Goal: Navigation & Orientation: Find specific page/section

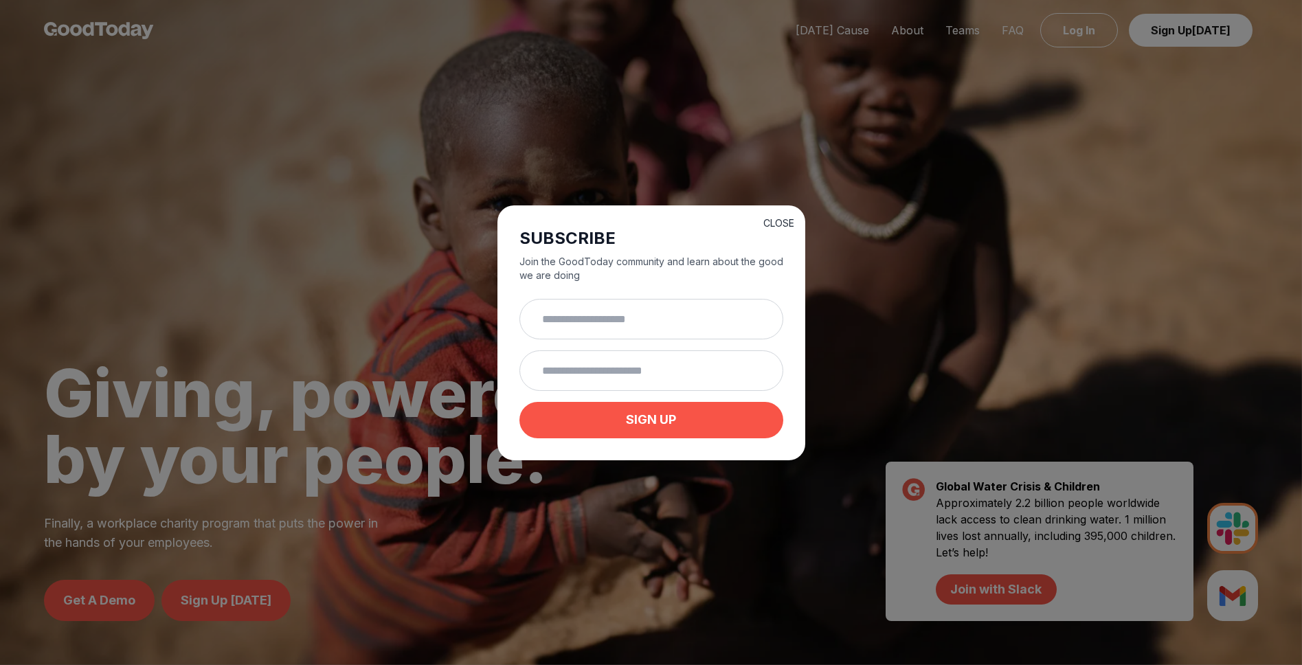
click at [776, 218] on button "CLOSE" at bounding box center [778, 223] width 31 height 14
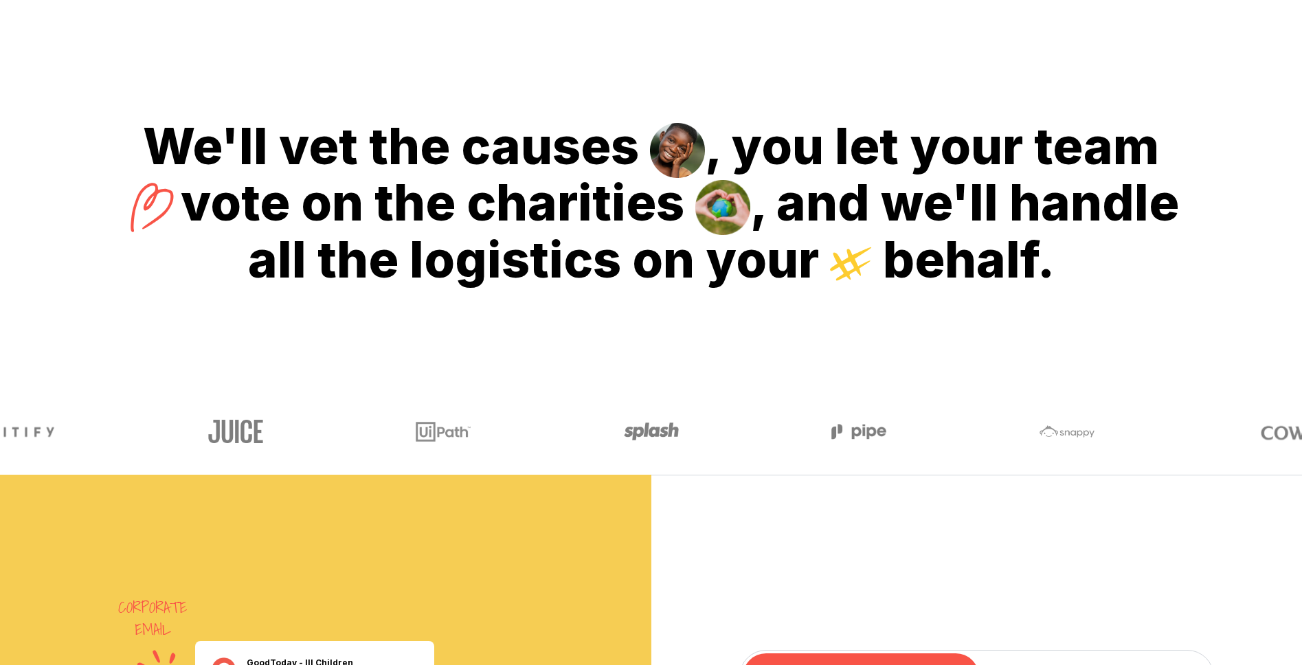
scroll to position [1134, 0]
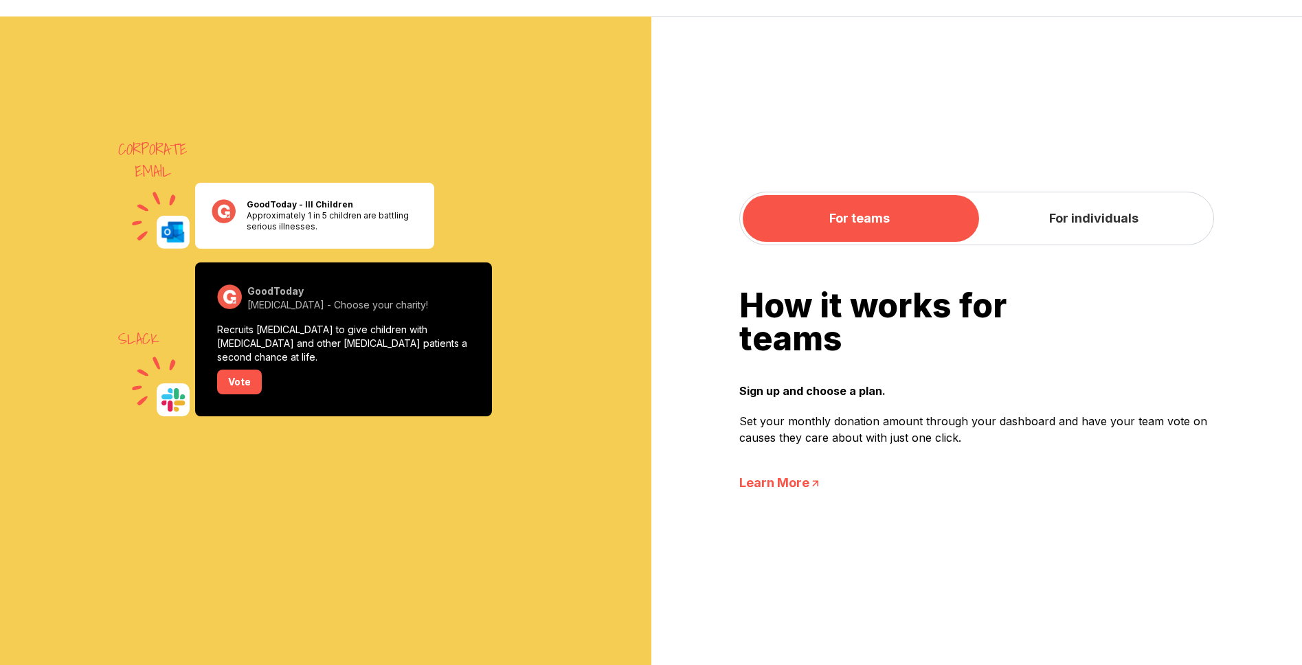
click at [1092, 230] on button "For individuals" at bounding box center [1093, 218] width 234 height 47
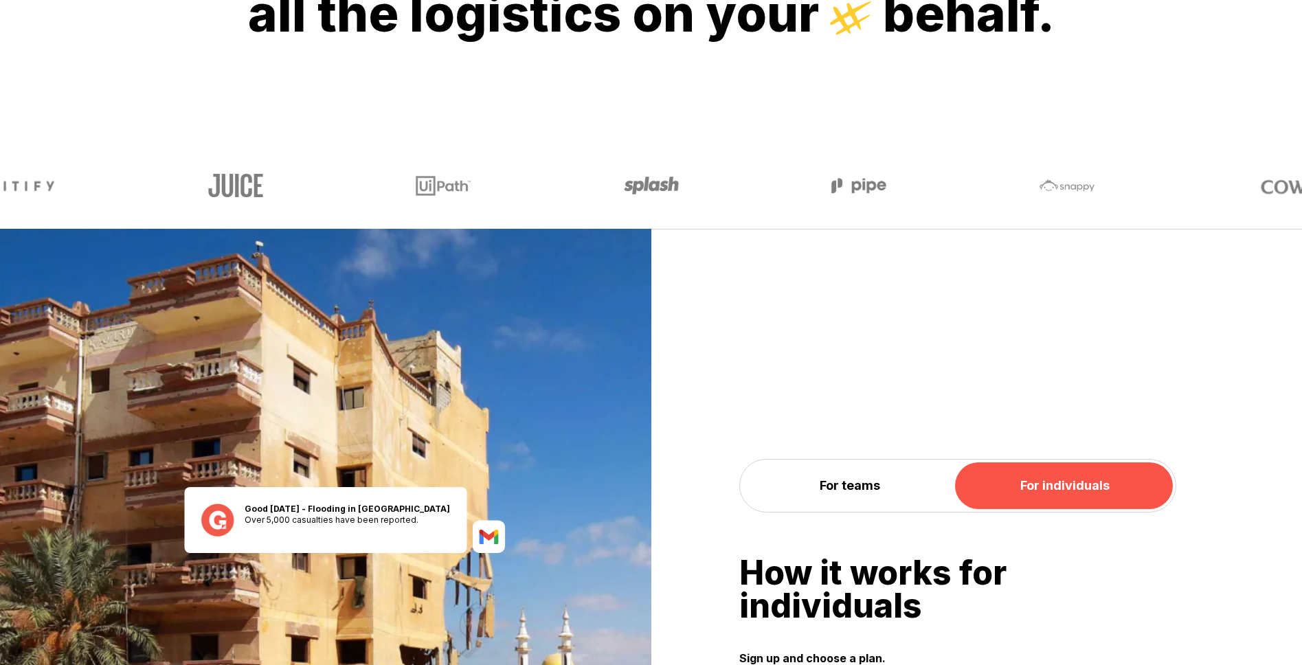
scroll to position [0, 0]
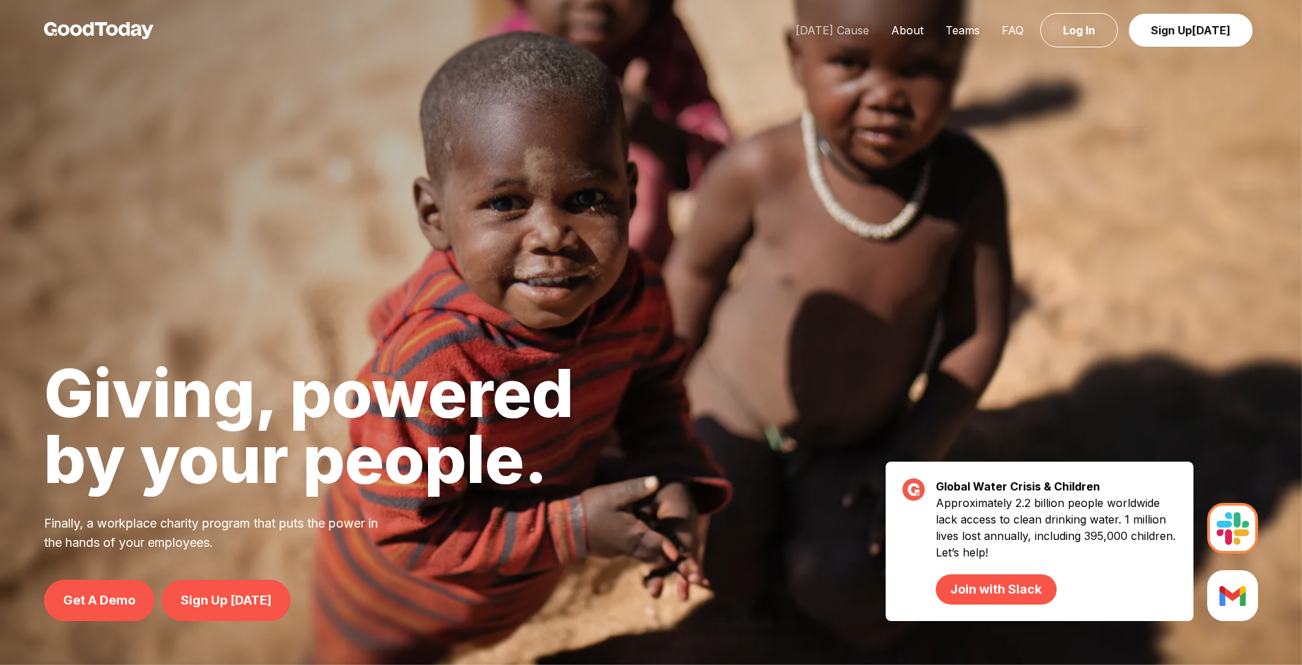
click at [874, 32] on link "[DATE] Cause" at bounding box center [832, 30] width 95 height 14
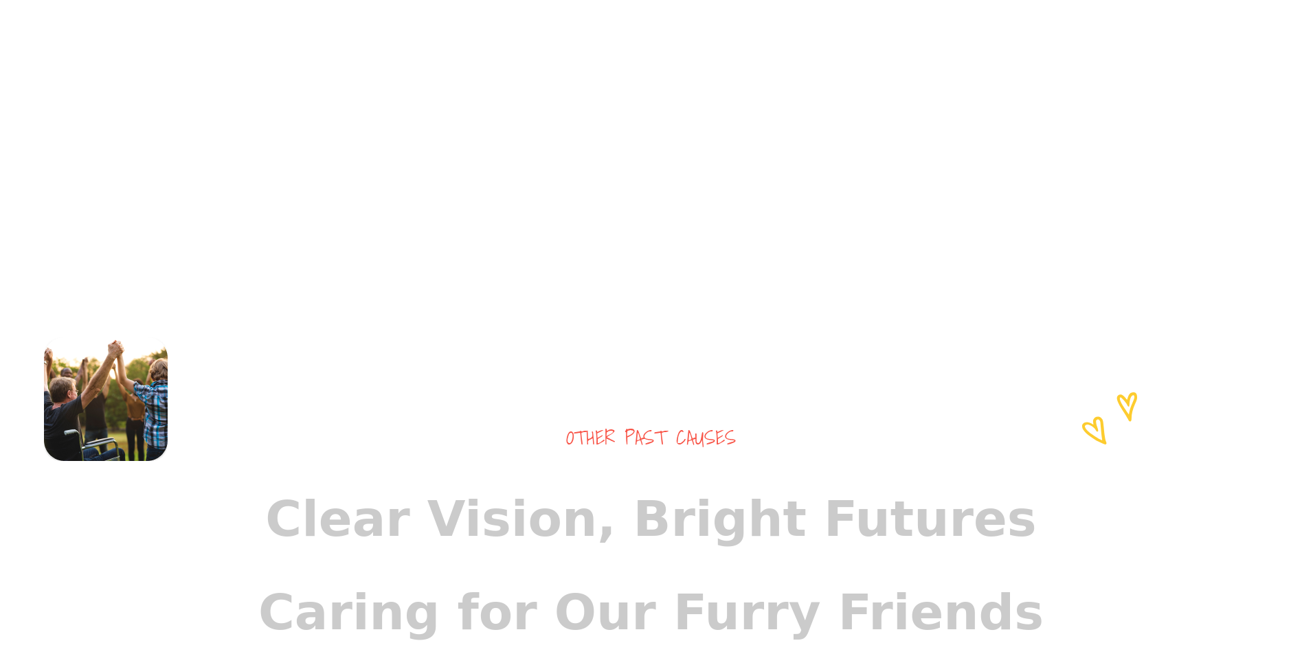
scroll to position [626, 0]
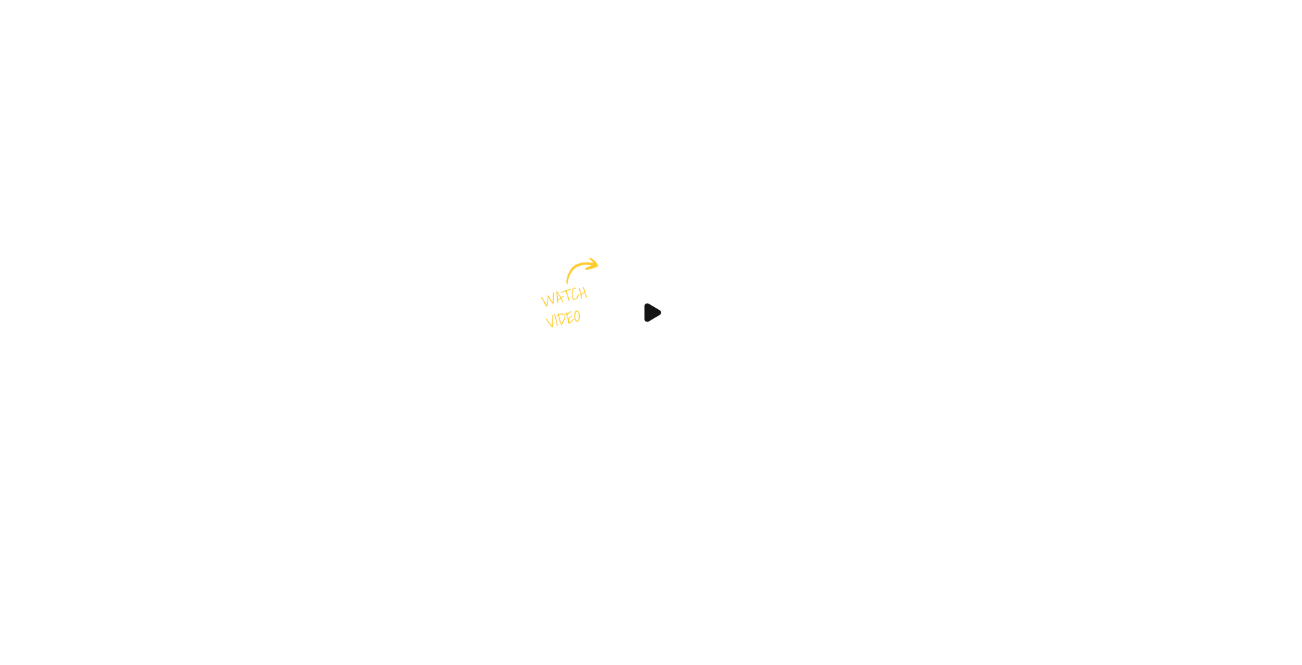
click at [663, 326] on img at bounding box center [651, 312] width 82 height 82
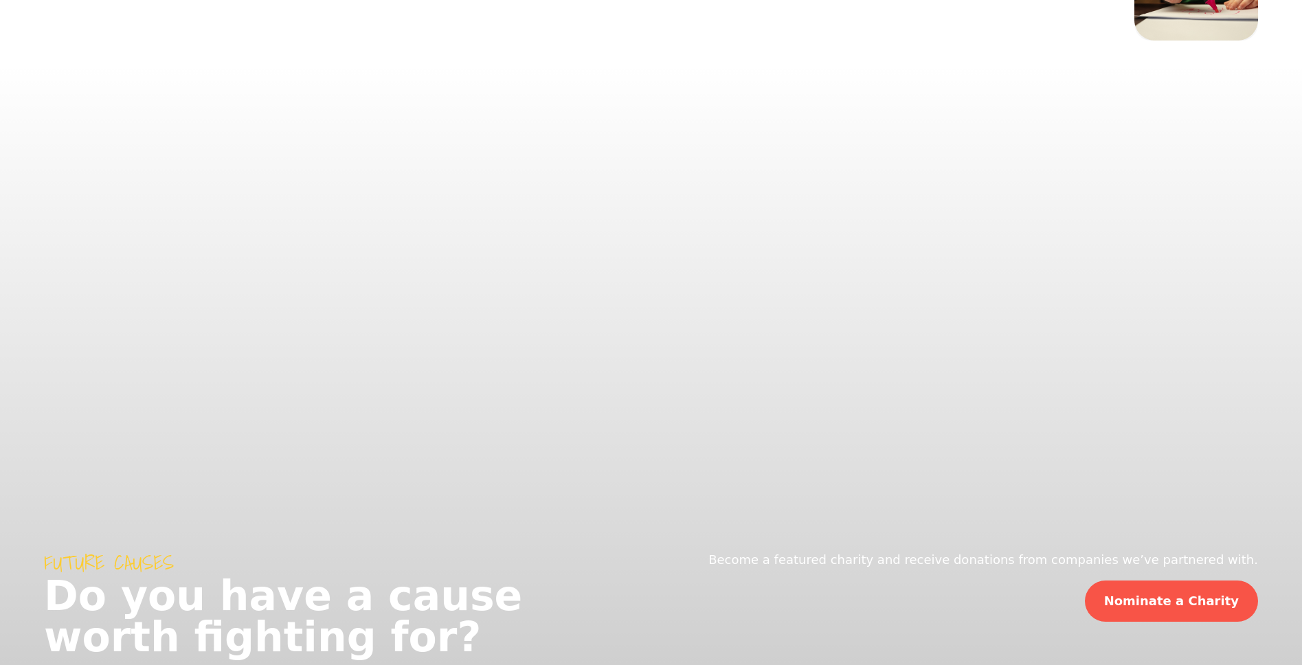
scroll to position [1948, 0]
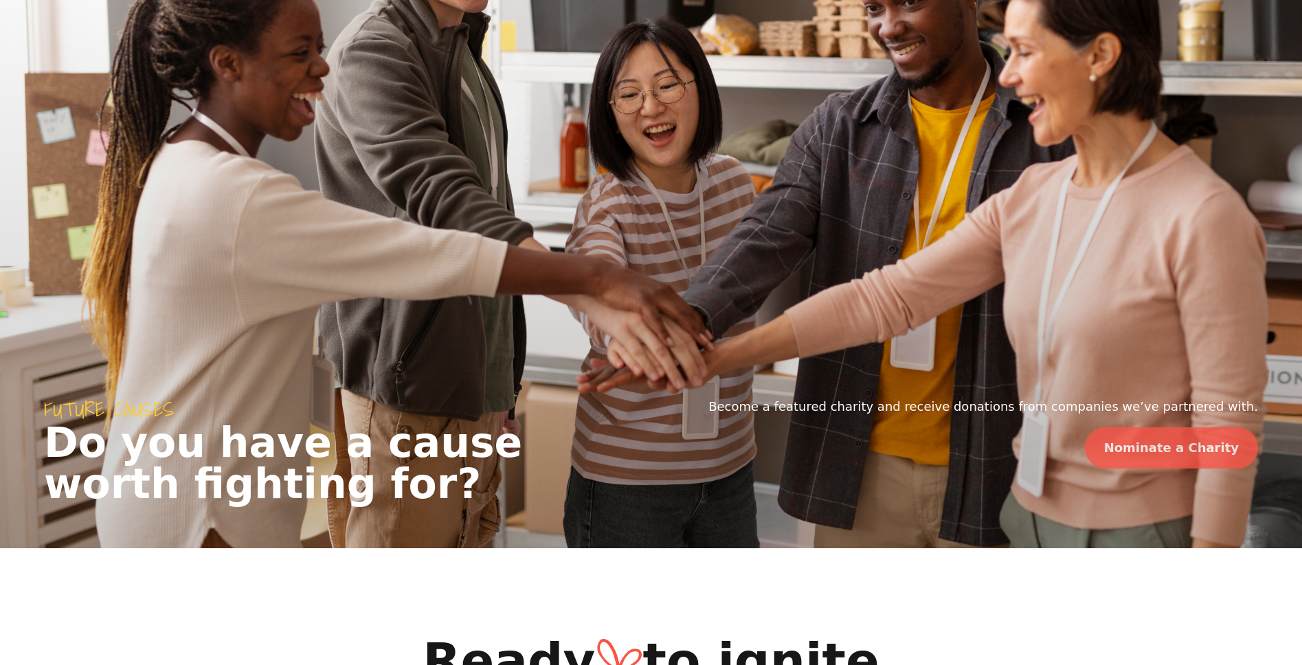
click at [1174, 469] on link "Nominate a Charity" at bounding box center [1171, 447] width 173 height 41
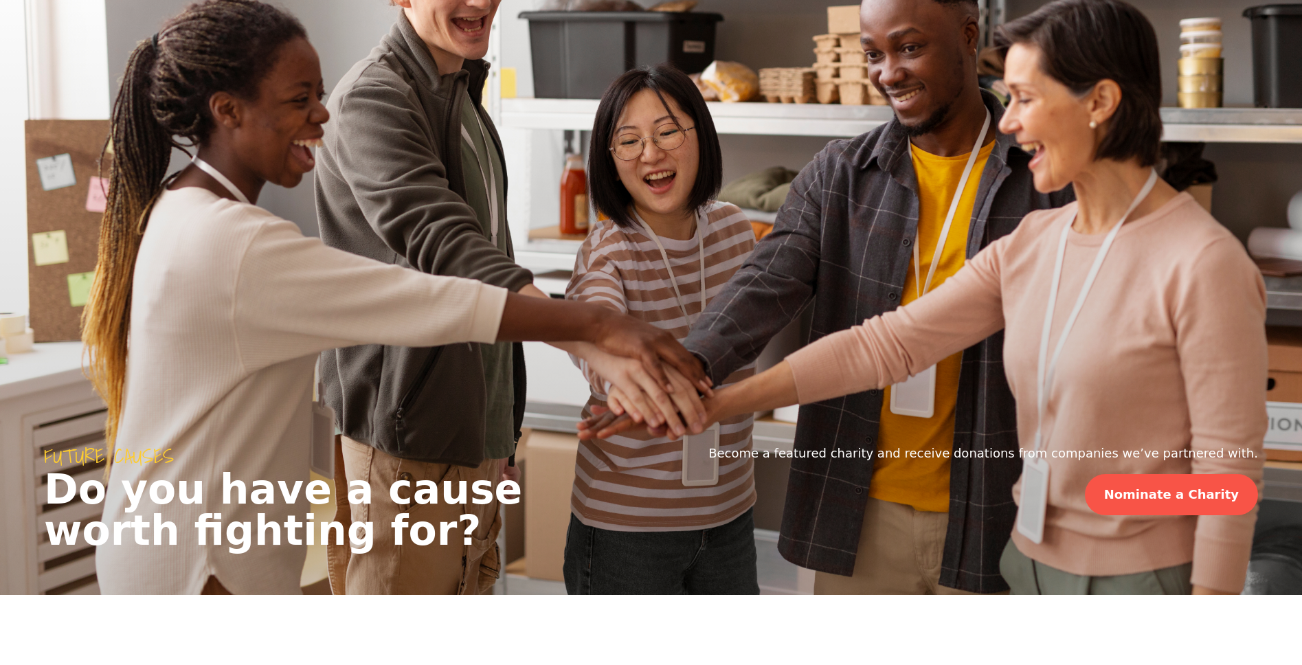
scroll to position [1904, 0]
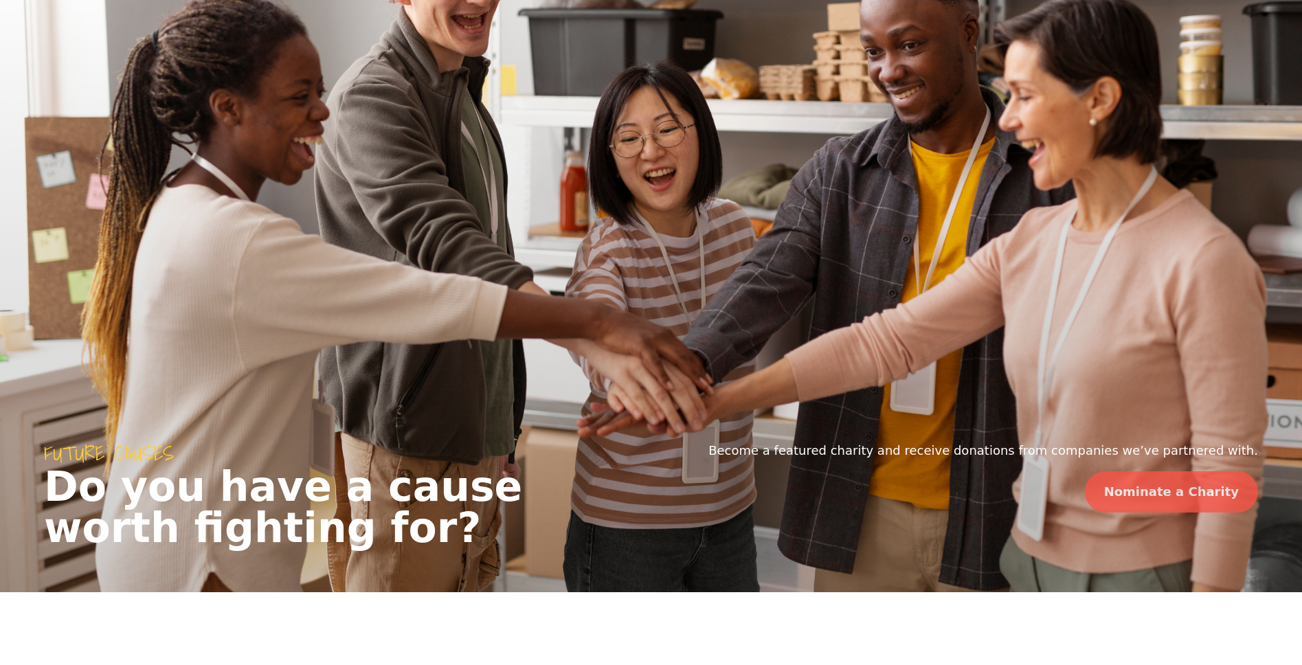
click at [1191, 512] on link "Nominate a Charity" at bounding box center [1171, 491] width 173 height 41
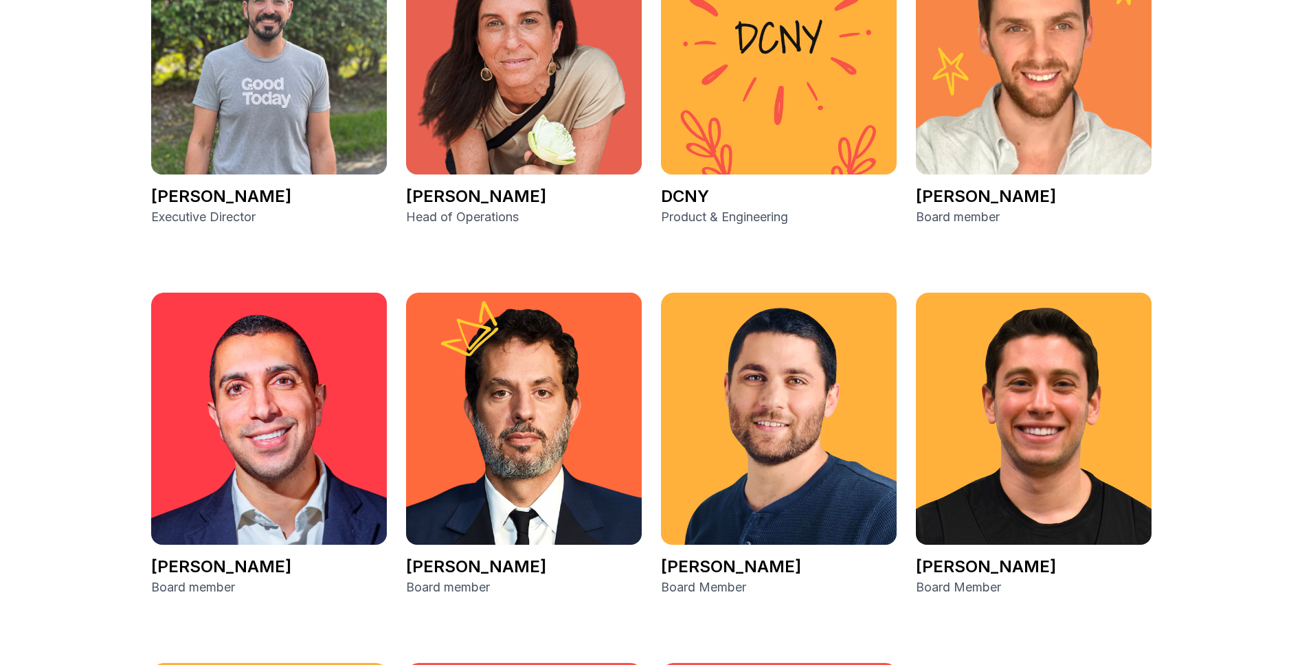
scroll to position [1961, 0]
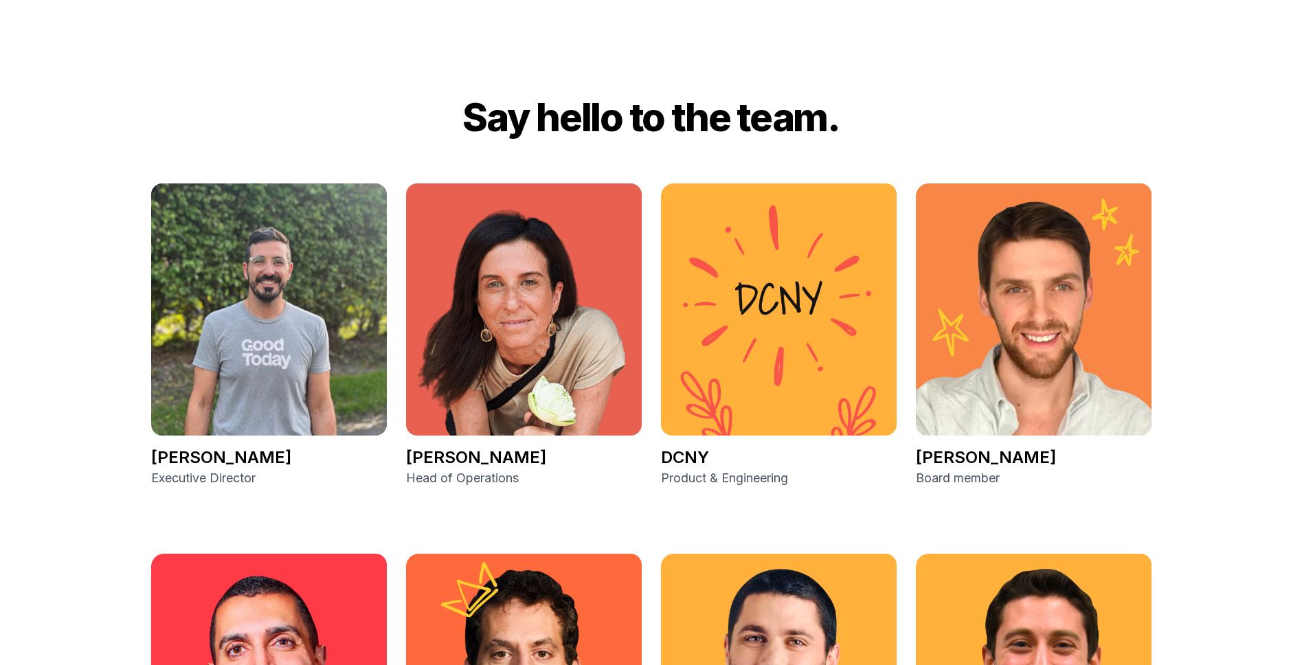
click at [936, 464] on p "Joe Teplow" at bounding box center [1034, 458] width 236 height 22
drag, startPoint x: 915, startPoint y: 460, endPoint x: 1009, endPoint y: 451, distance: 94.5
click at [1009, 451] on p "Joe Teplow" at bounding box center [1034, 458] width 236 height 22
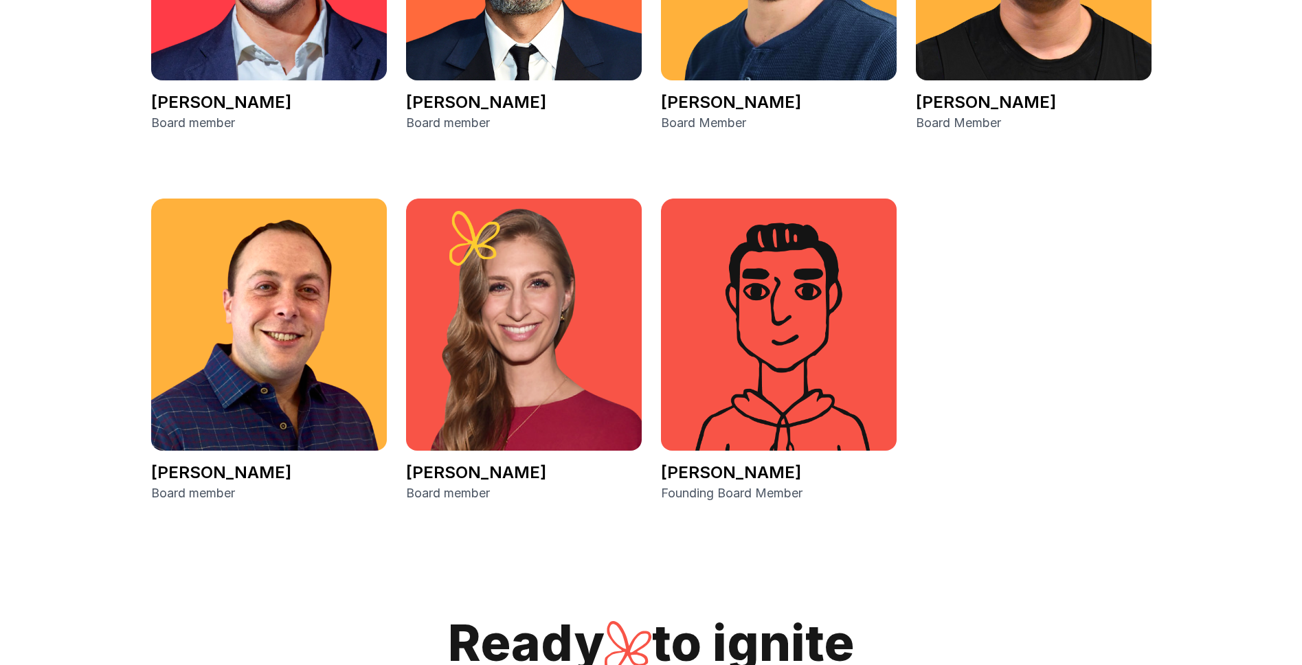
scroll to position [3169, 0]
